Goal: Information Seeking & Learning: Learn about a topic

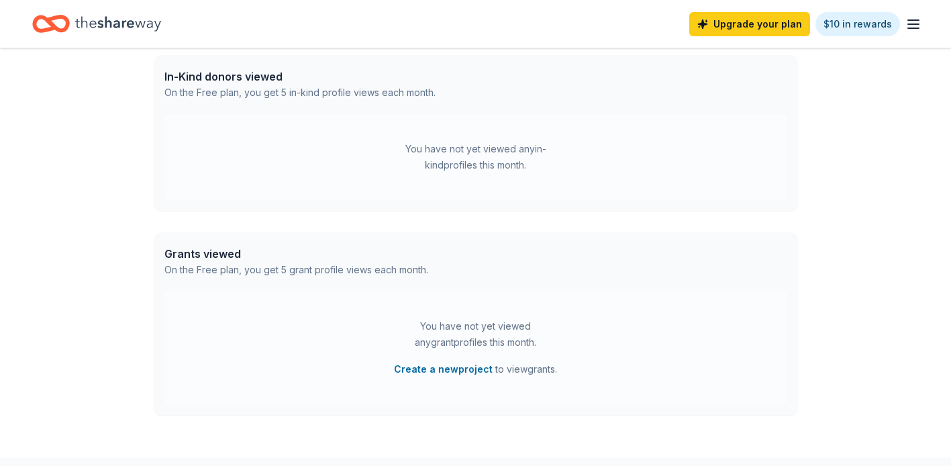
scroll to position [356, 0]
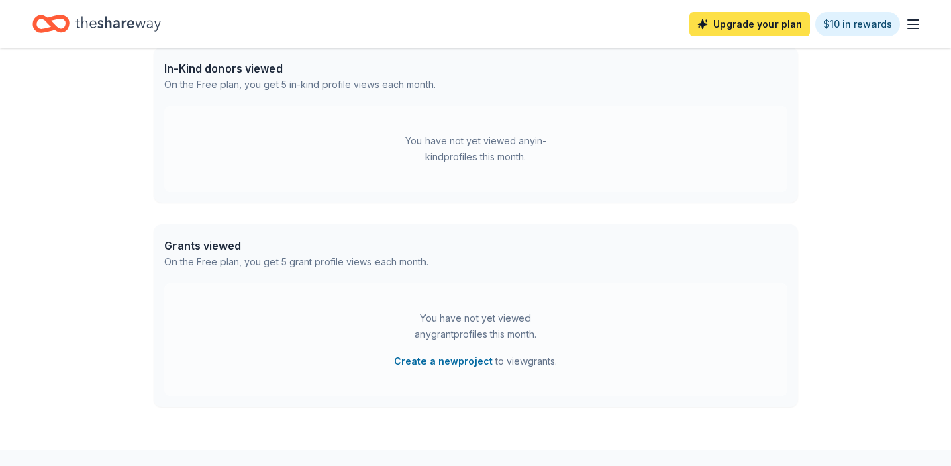
click at [757, 32] on link "Upgrade your plan" at bounding box center [749, 24] width 121 height 24
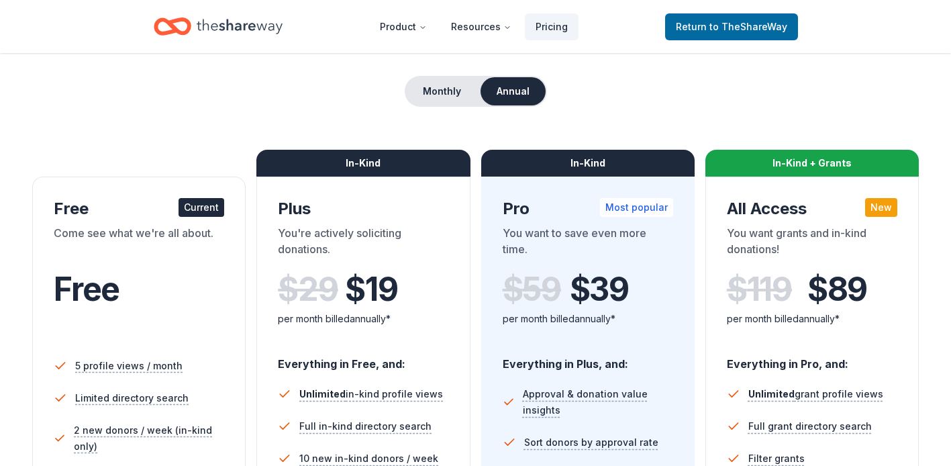
scroll to position [119, 0]
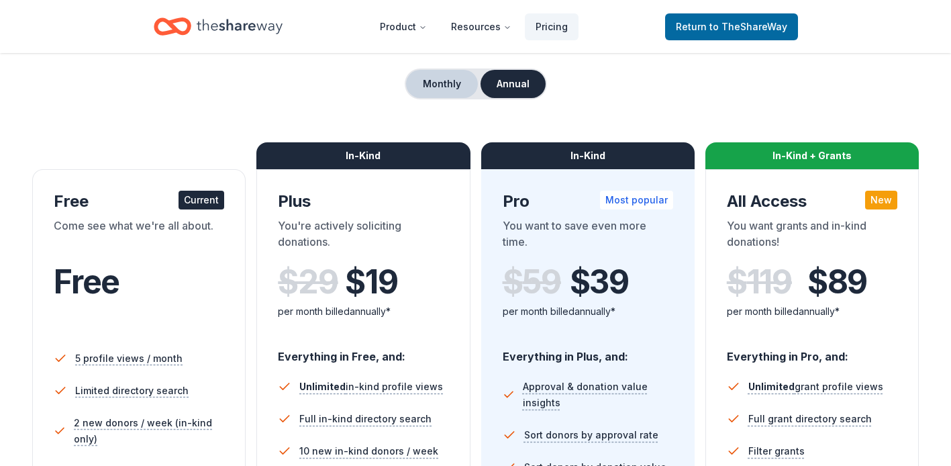
click at [436, 90] on button "Monthly" at bounding box center [442, 84] width 72 height 28
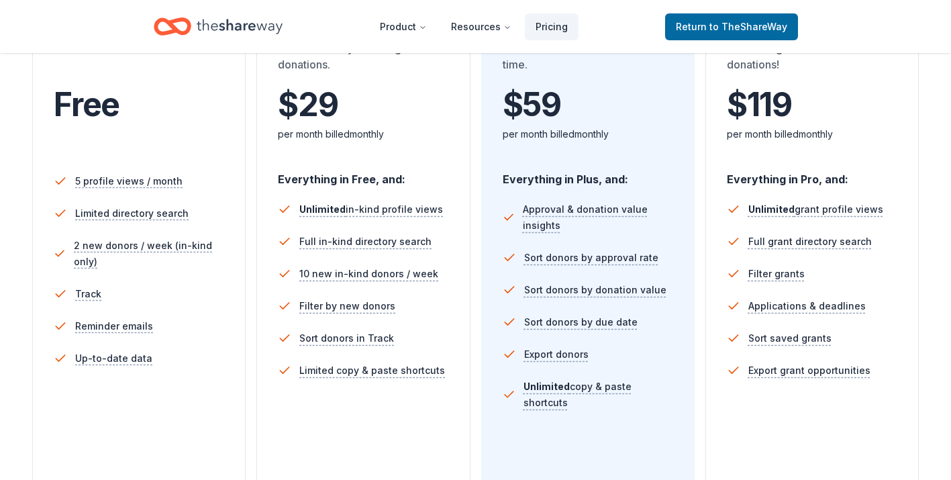
scroll to position [318, 0]
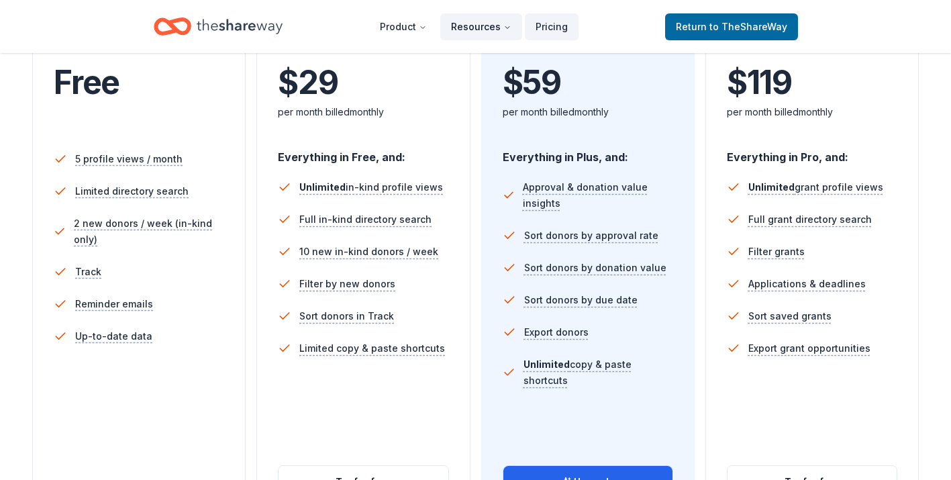
click at [489, 30] on button "Resources" at bounding box center [481, 26] width 82 height 27
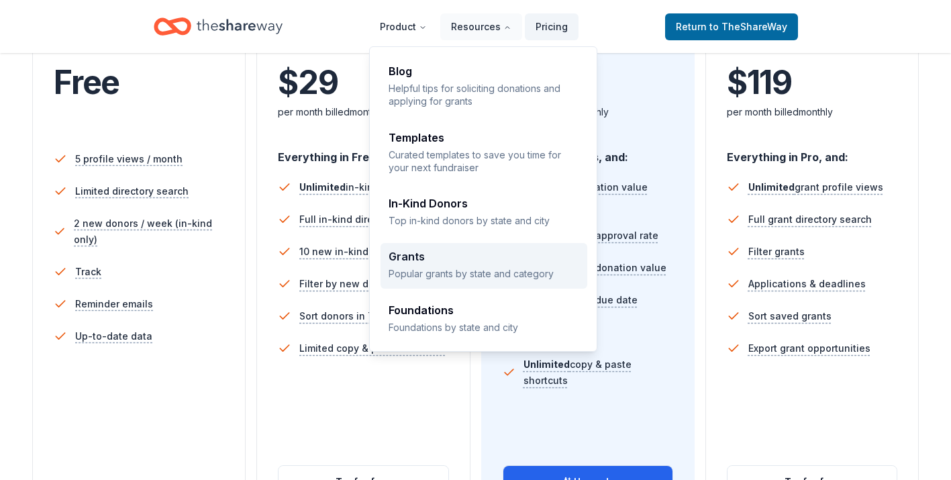
click at [457, 266] on div "Grants Popular grants by state and category" at bounding box center [484, 265] width 191 height 29
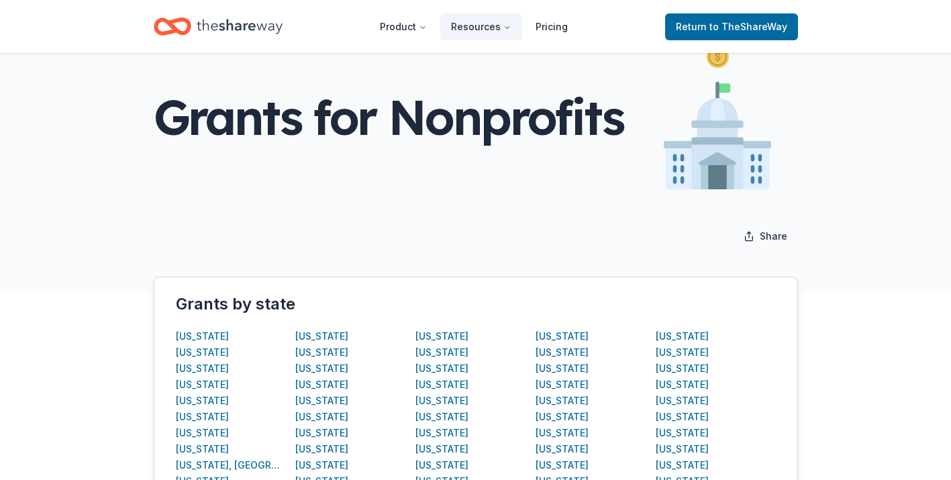
scroll to position [59, 0]
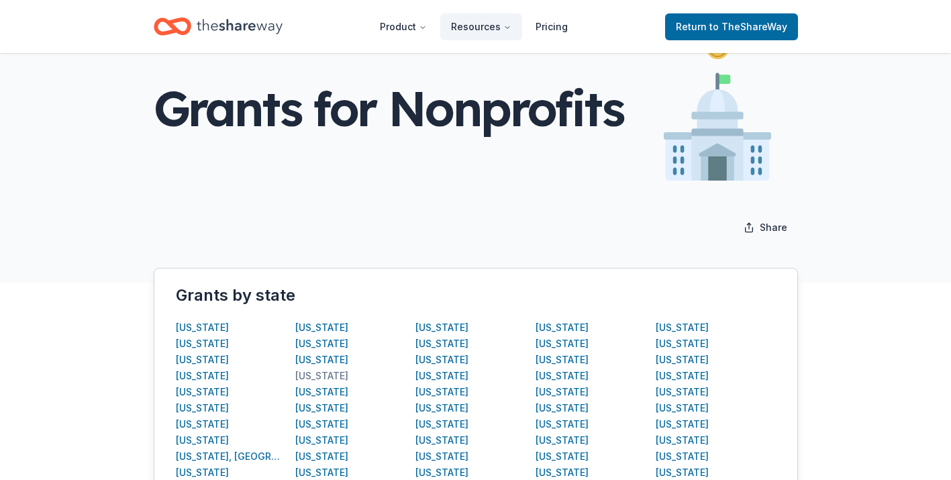
click at [307, 378] on div "Indiana" at bounding box center [321, 376] width 53 height 16
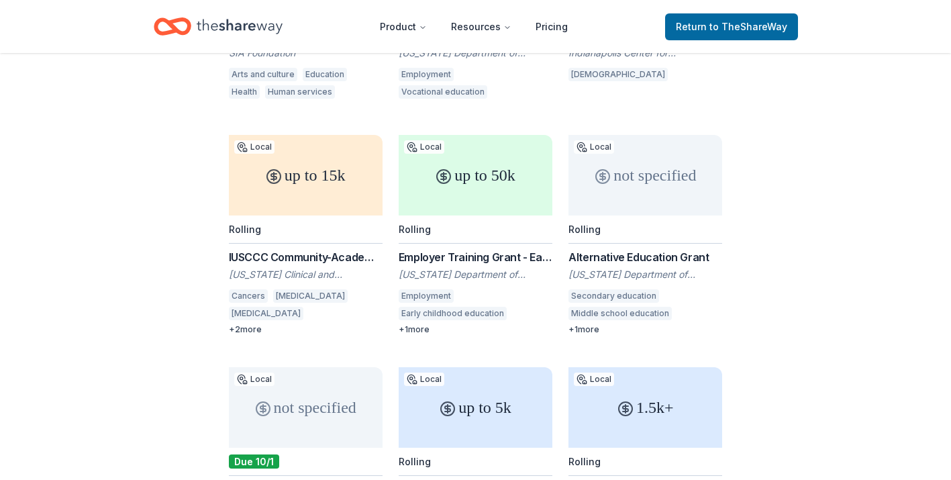
scroll to position [397, 0]
click at [516, 250] on div "Employer Training Grant - Early Childhood Education" at bounding box center [476, 258] width 154 height 16
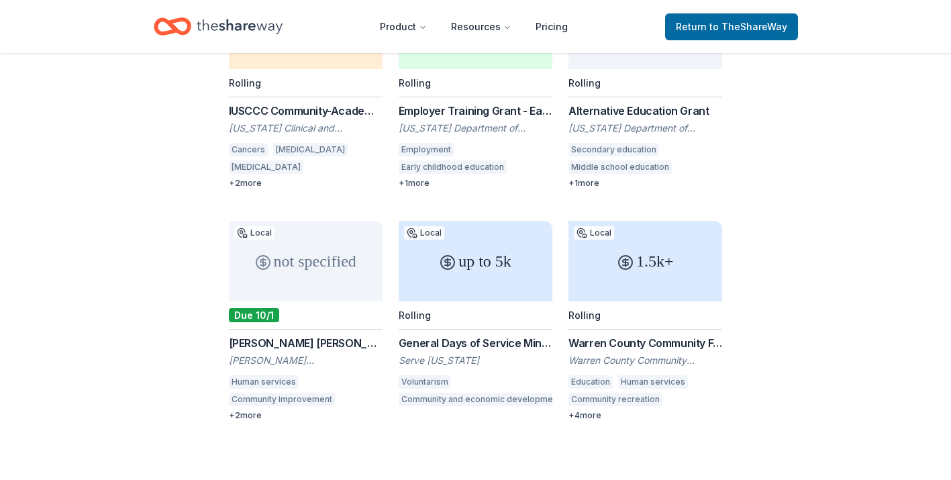
scroll to position [554, 0]
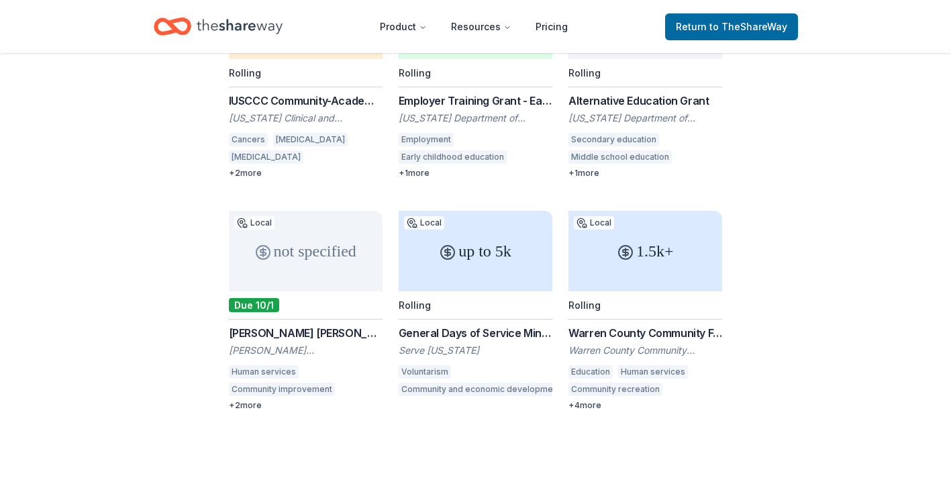
click at [317, 325] on div "Flora Dale Krouse Foundation Grant" at bounding box center [306, 333] width 154 height 16
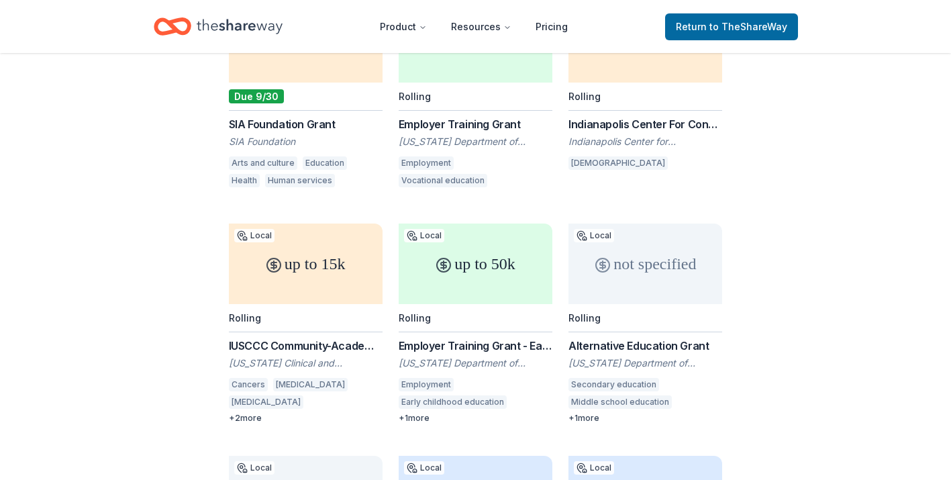
scroll to position [295, 0]
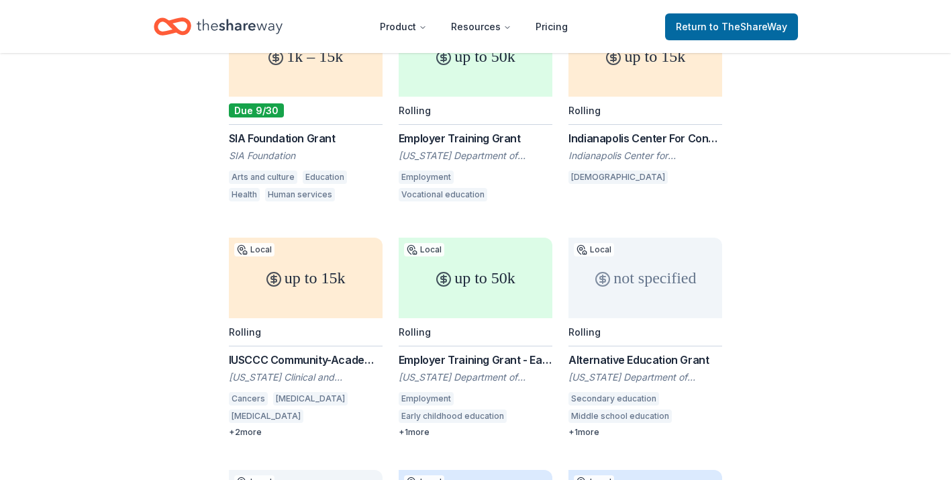
click at [647, 352] on div "Alternative Education Grant" at bounding box center [646, 360] width 154 height 16
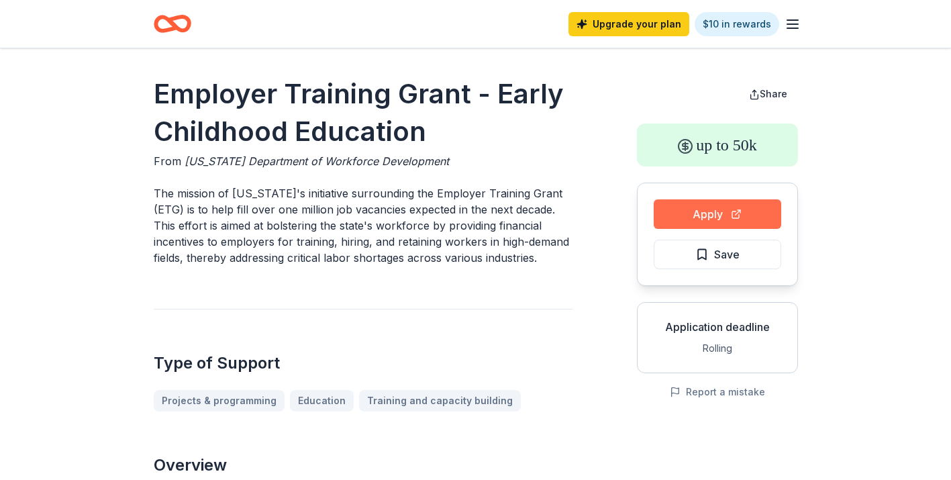
click at [755, 219] on button "Apply" at bounding box center [718, 214] width 128 height 30
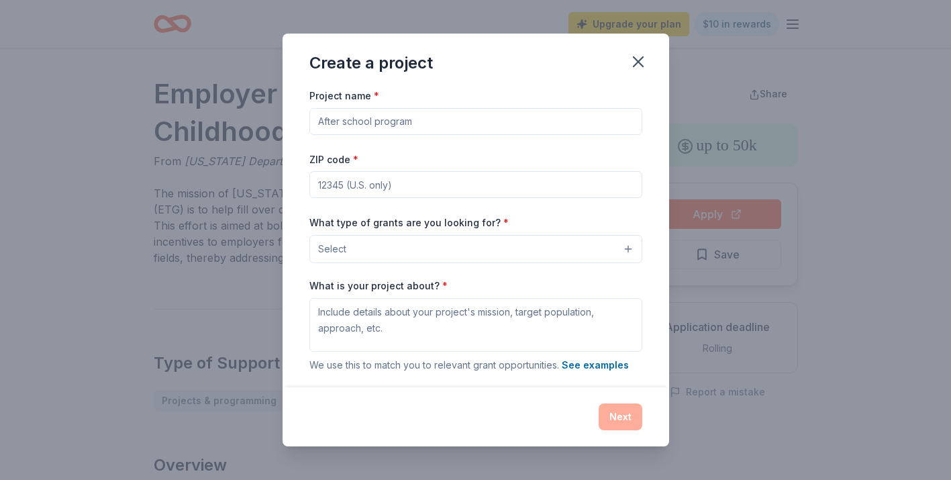
click at [580, 250] on button "Select" at bounding box center [475, 249] width 333 height 28
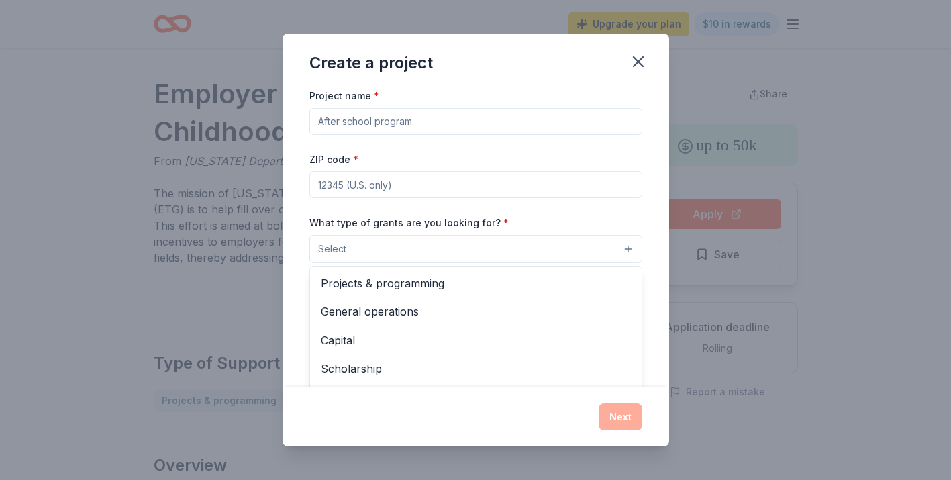
click at [651, 132] on div "Project name * ZIP code * What type of grants are you looking for? * Select Pro…" at bounding box center [476, 237] width 387 height 300
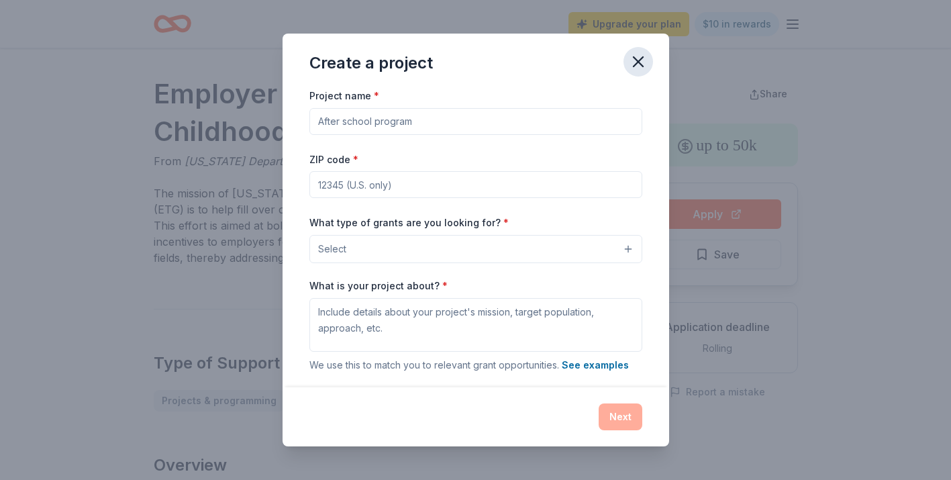
click at [641, 60] on icon "button" at bounding box center [638, 61] width 19 height 19
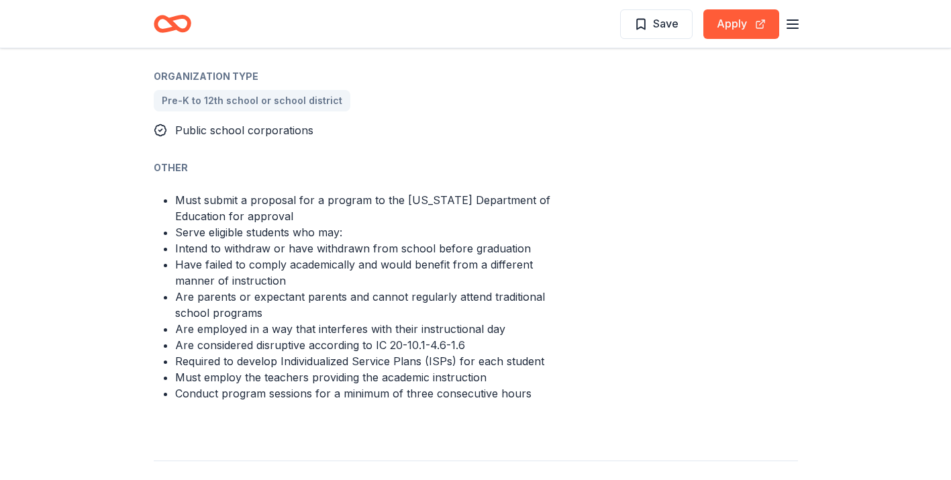
scroll to position [890, 0]
